Goal: Task Accomplishment & Management: Complete application form

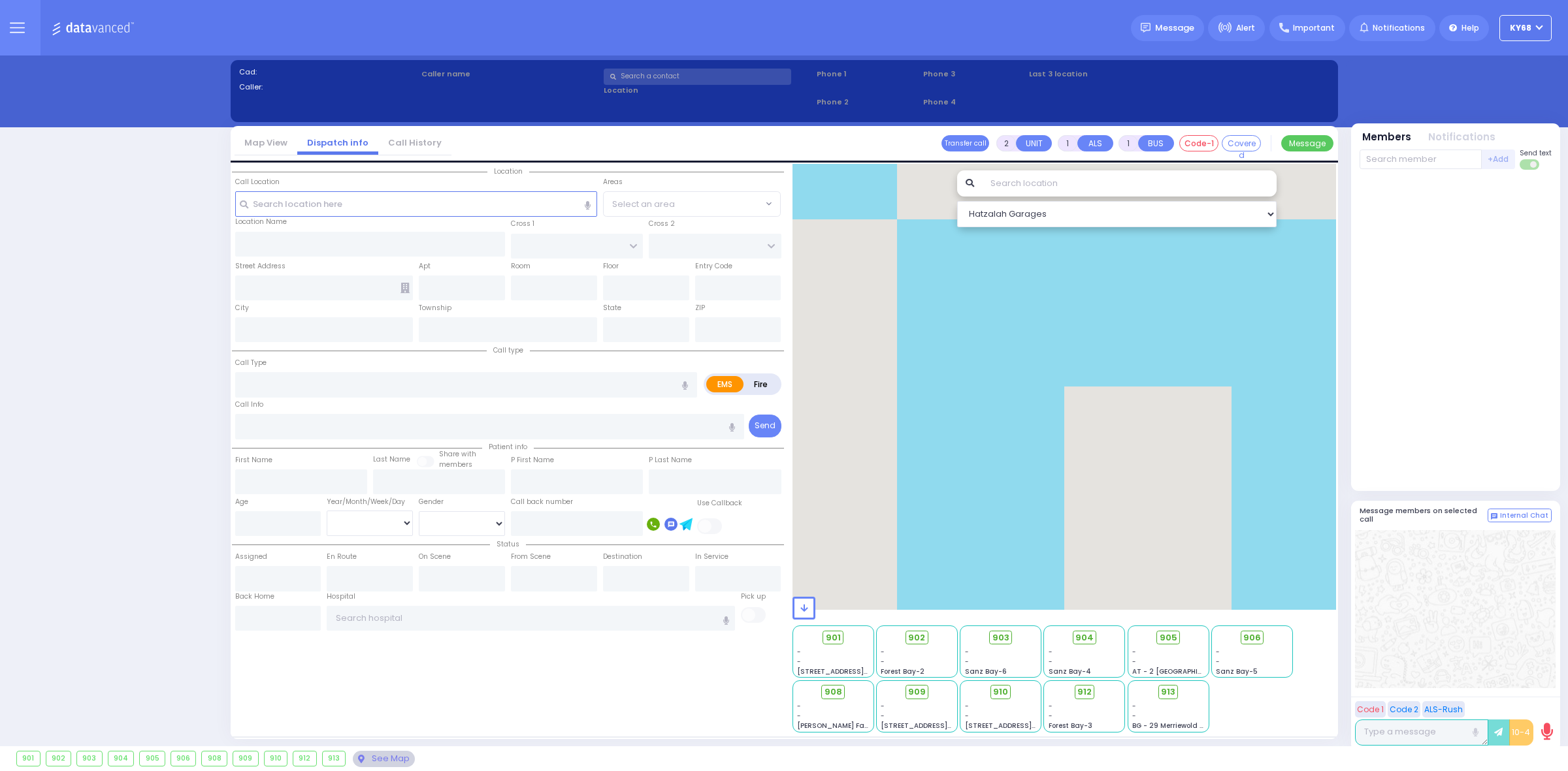
select select "12"
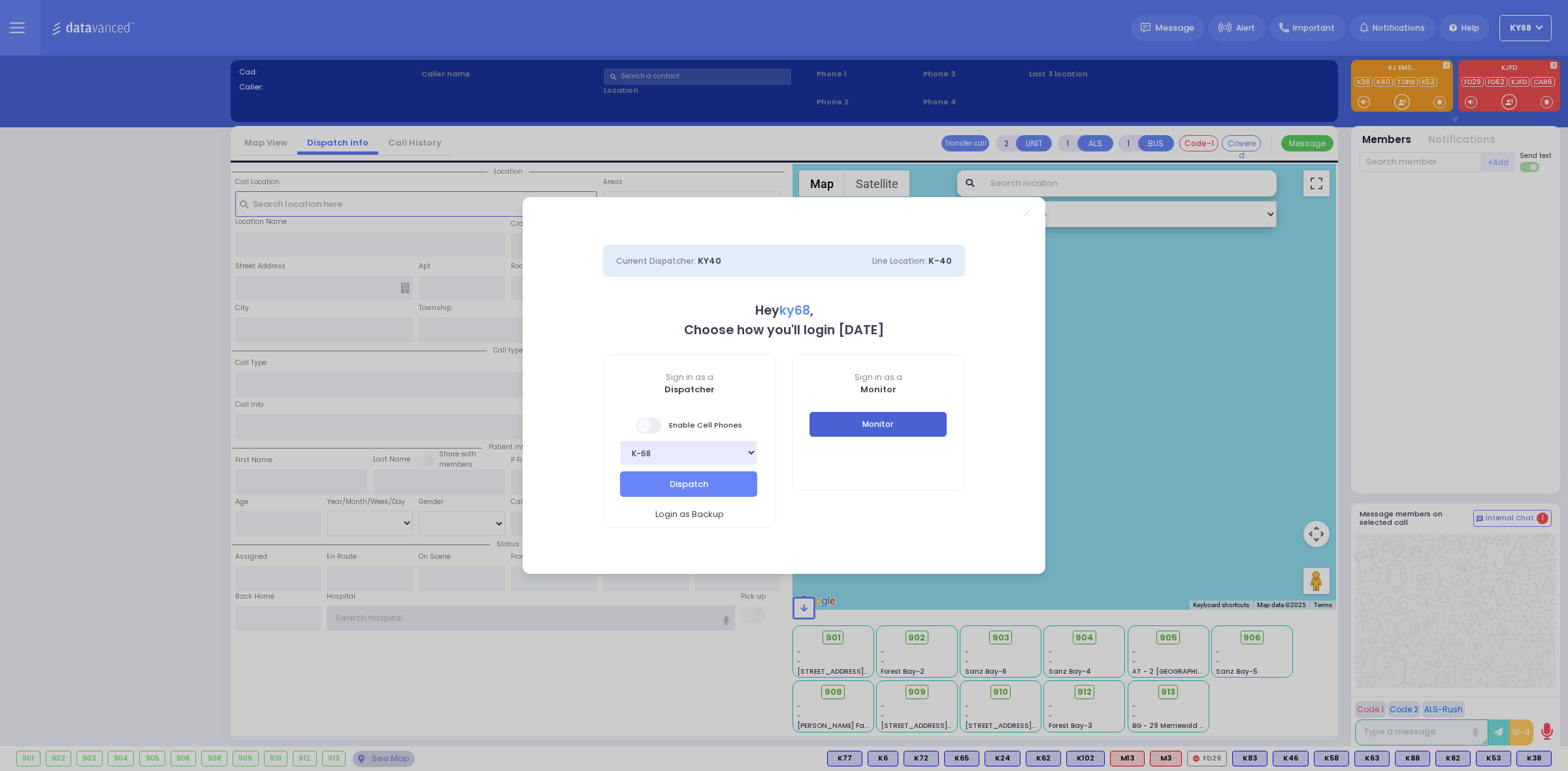
type input "ky68"
click at [885, 416] on button "Monitor" at bounding box center [878, 424] width 137 height 25
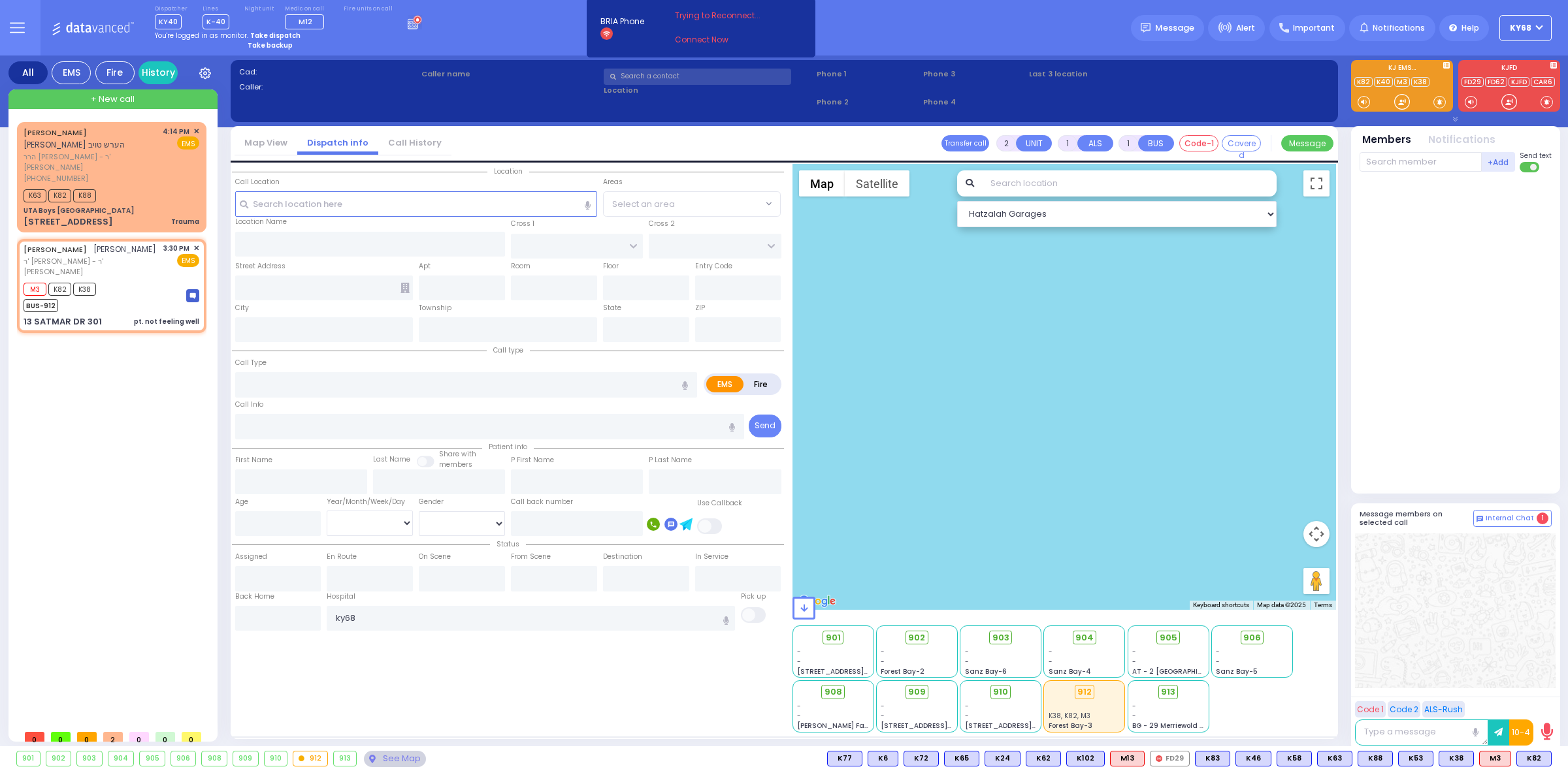
select select
type input "pt. not feeling well"
radio input "true"
type input "MRS."
type input "SPILLMAN"
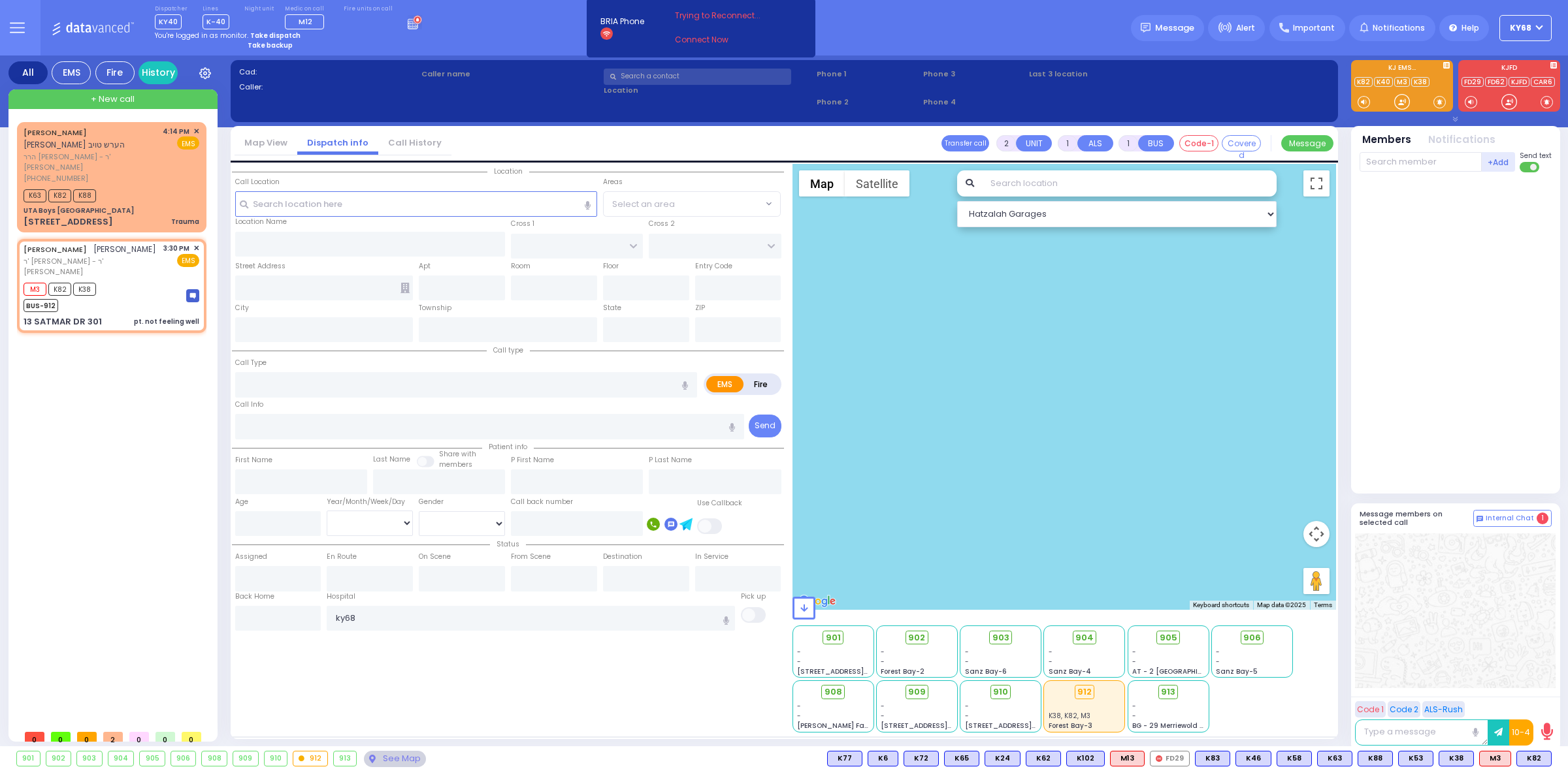
select select
type input "15:30"
type input "15:32"
select select "Hatzalah Garages"
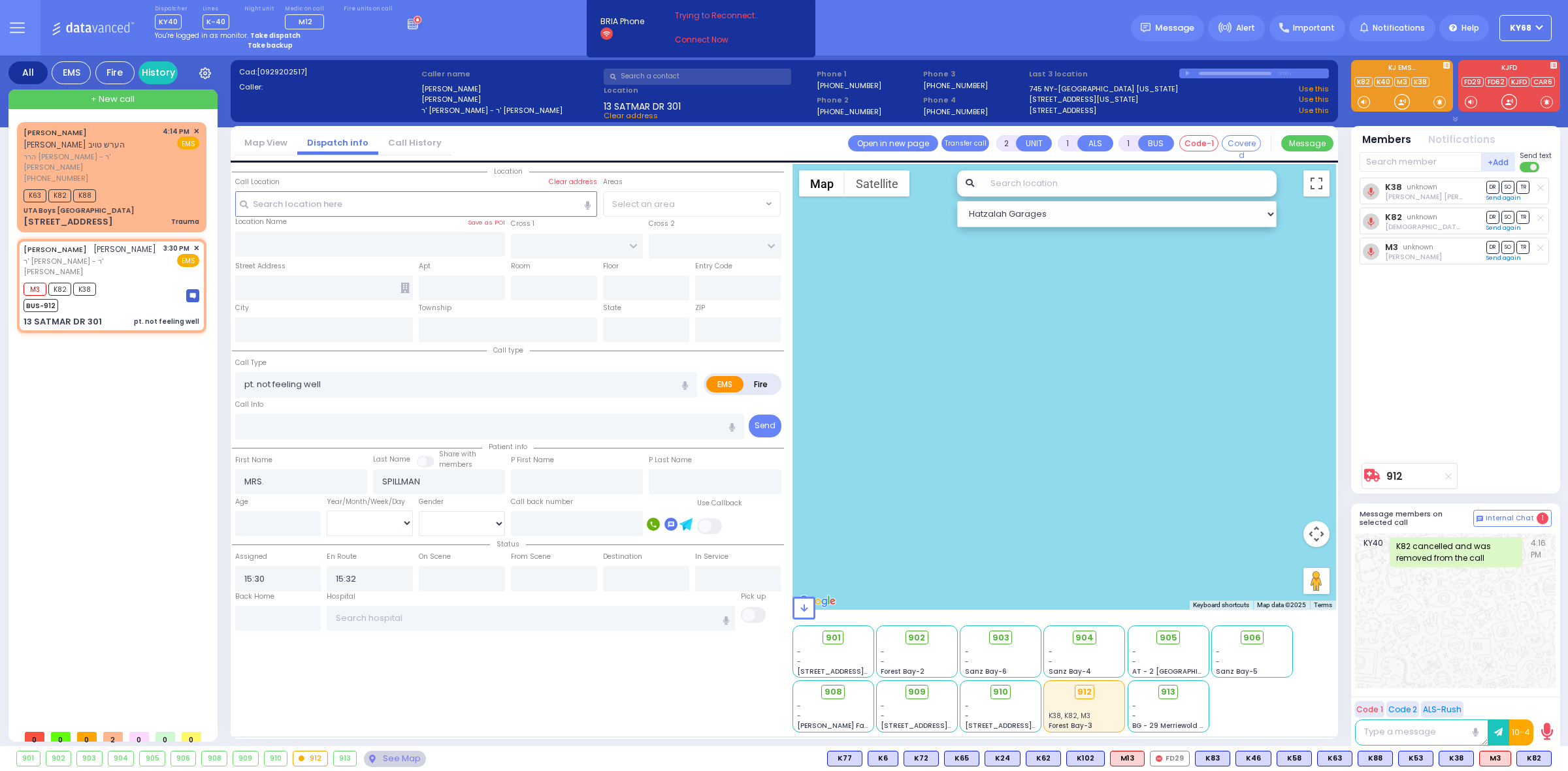
type input "SIGET COURT"
type input "ACRES RD"
type input "13 SATMAR DR"
type input "301"
type input "[PERSON_NAME]"
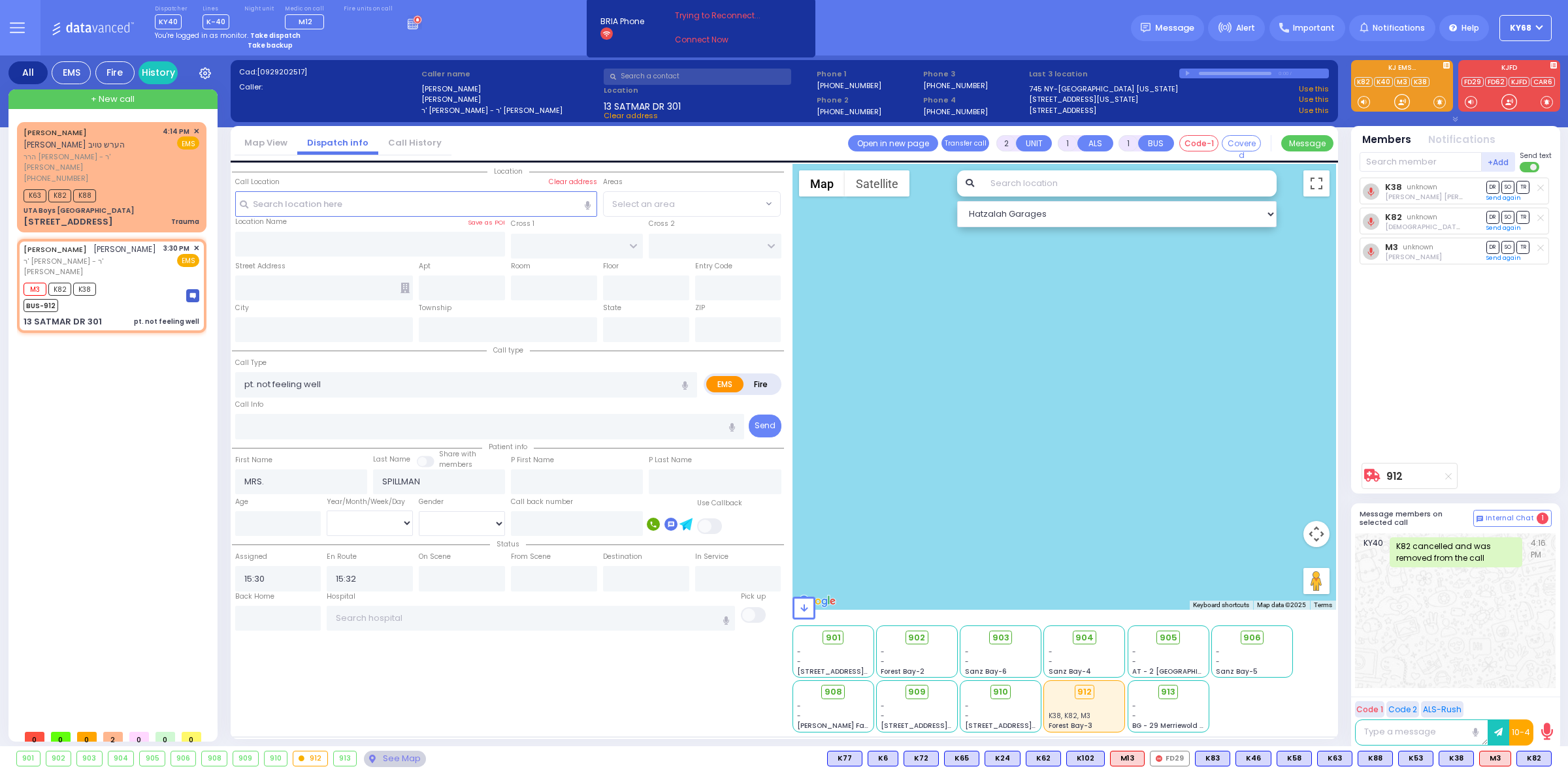
type input "[US_STATE]"
type input "10950"
select select "SECTION 3"
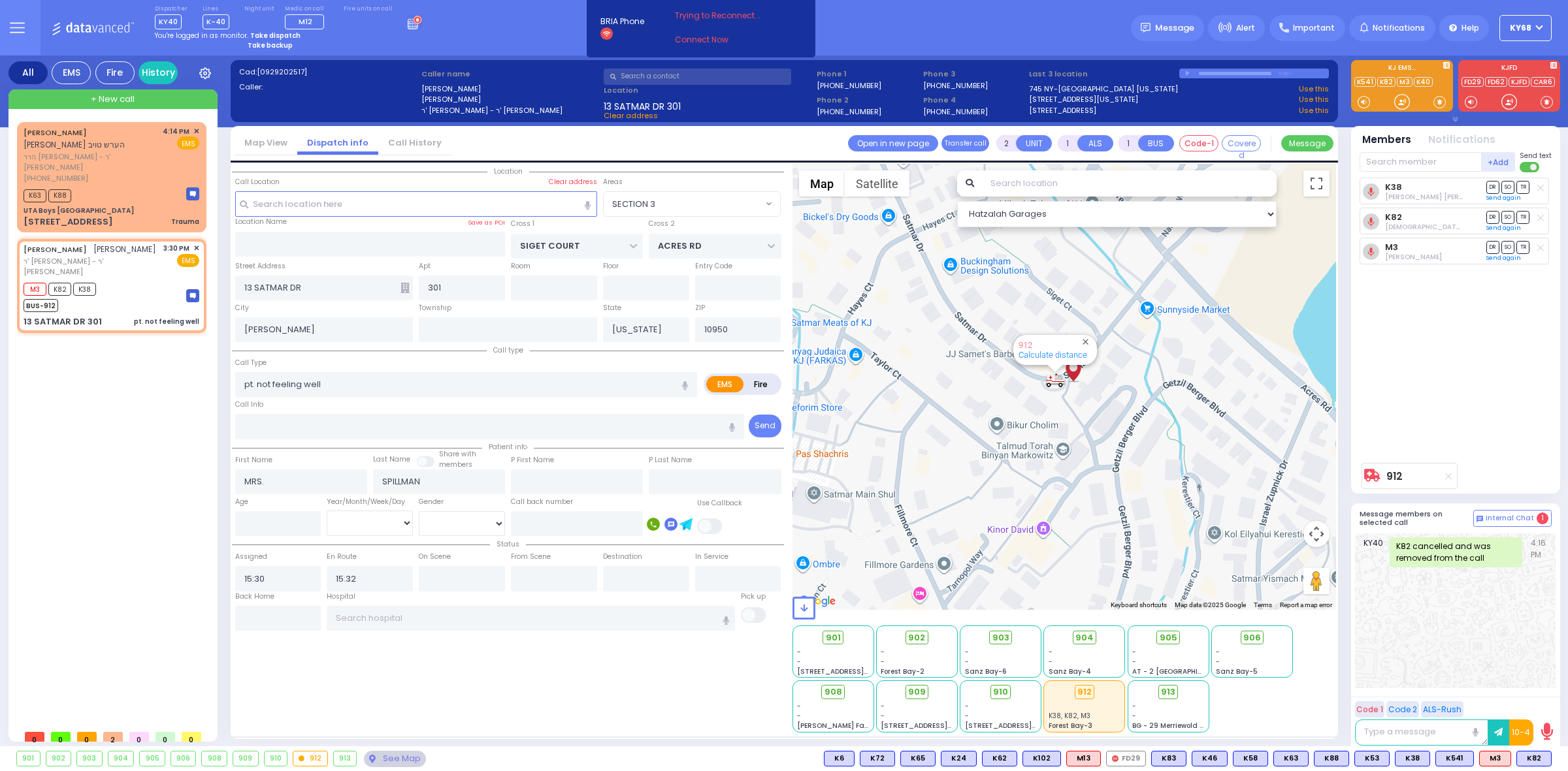
click at [978, 54] on div "Dispatcher KY40 shift has started. Are you ? Lines K-40" at bounding box center [784, 27] width 1568 height 56
